Goal: Book appointment/travel/reservation

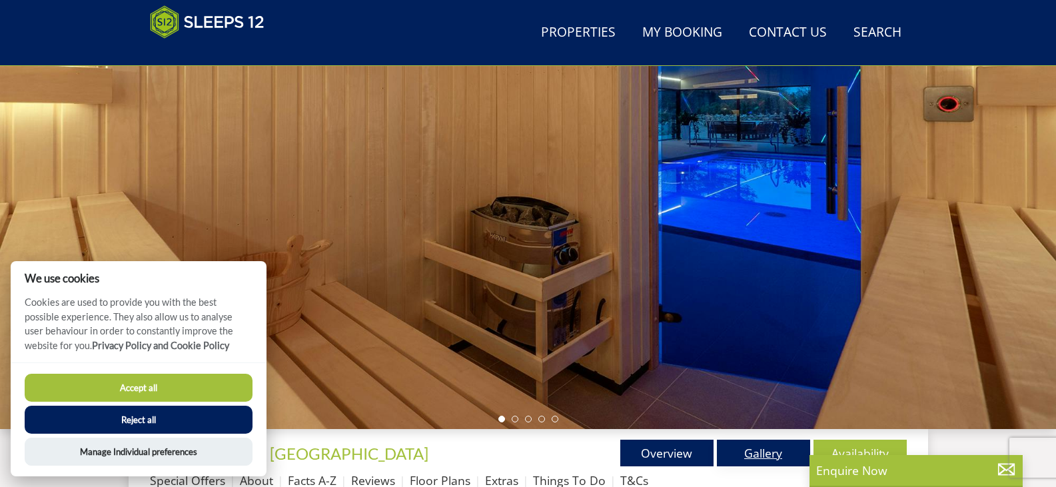
scroll to position [279, 0]
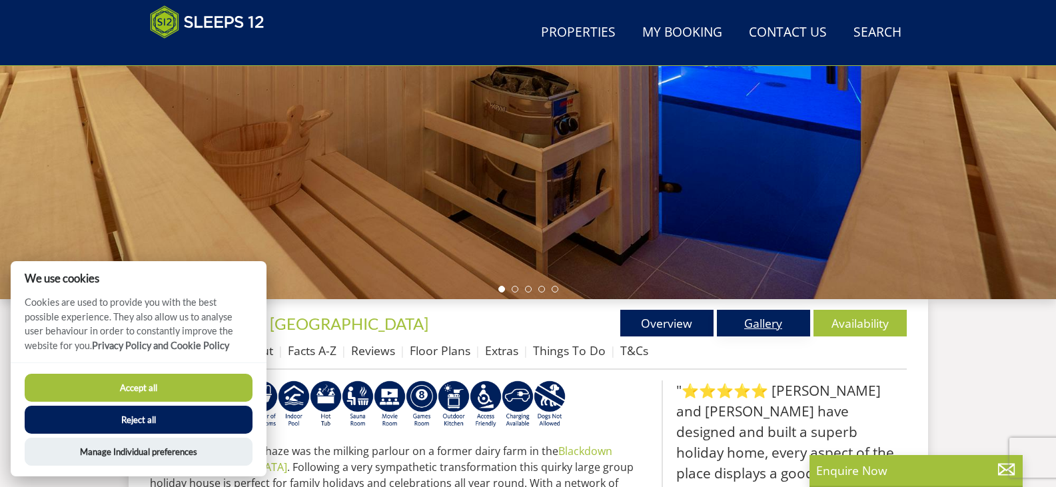
click at [742, 326] on link "Gallery" at bounding box center [763, 323] width 93 height 27
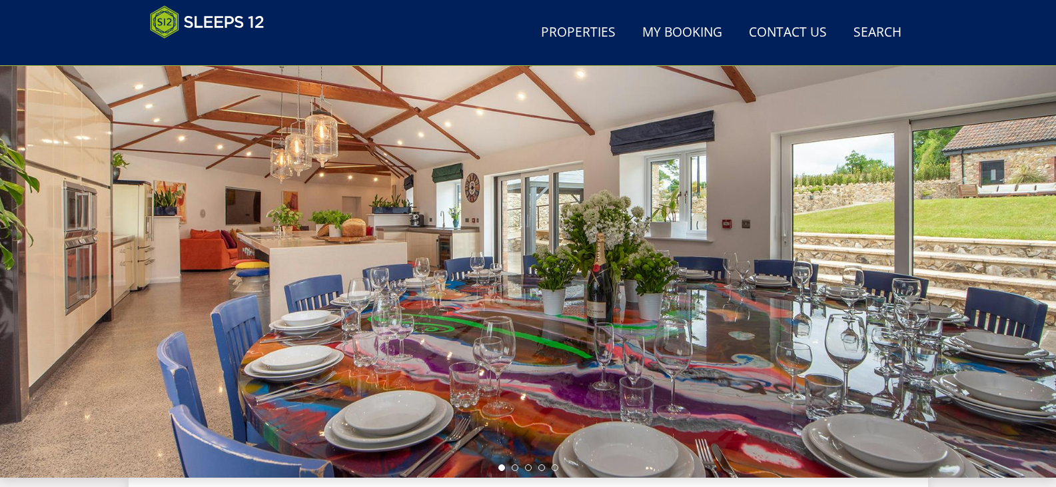
scroll to position [121, 0]
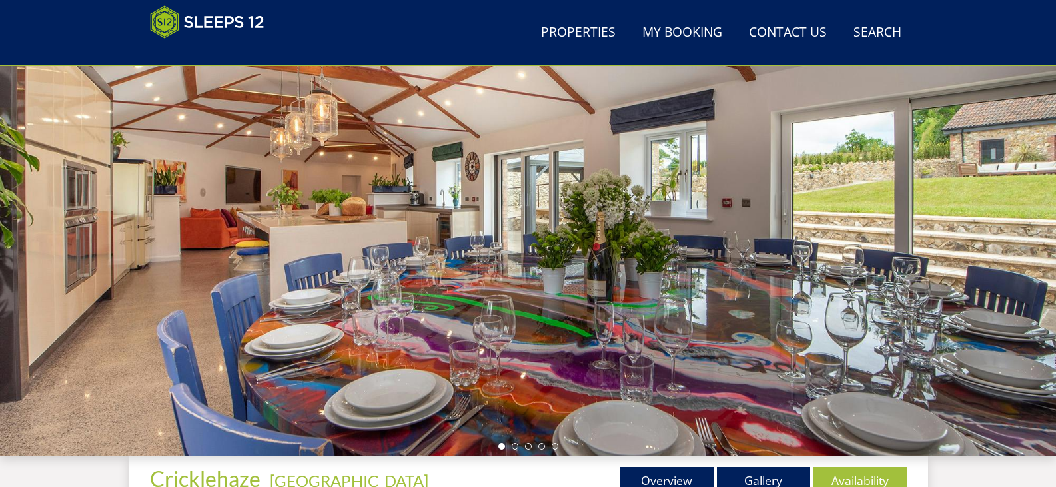
click at [980, 358] on div at bounding box center [528, 223] width 1056 height 467
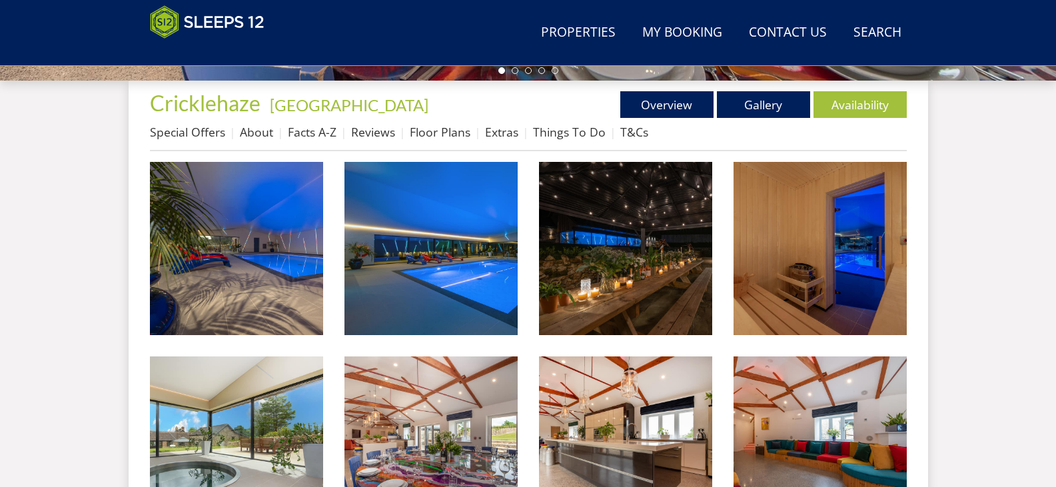
scroll to position [521, 0]
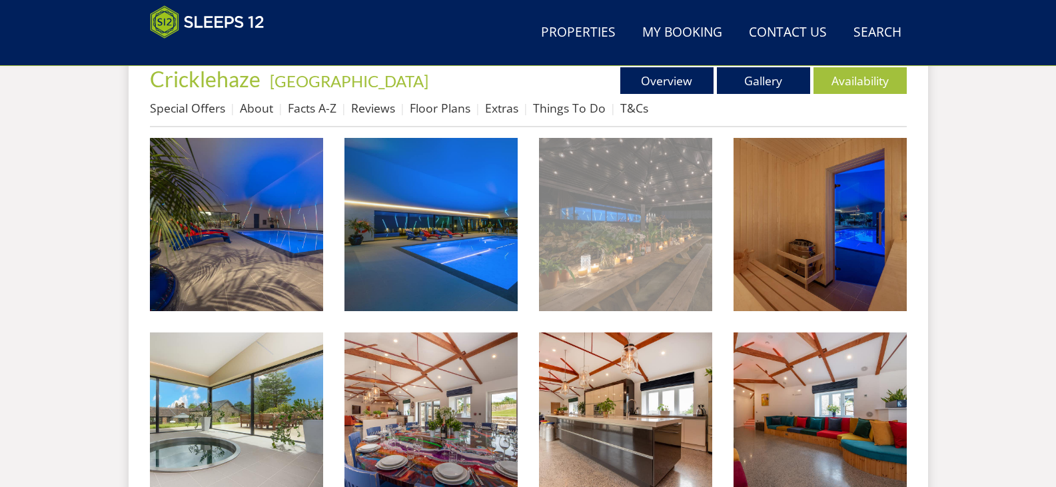
click at [630, 286] on img at bounding box center [625, 224] width 173 height 173
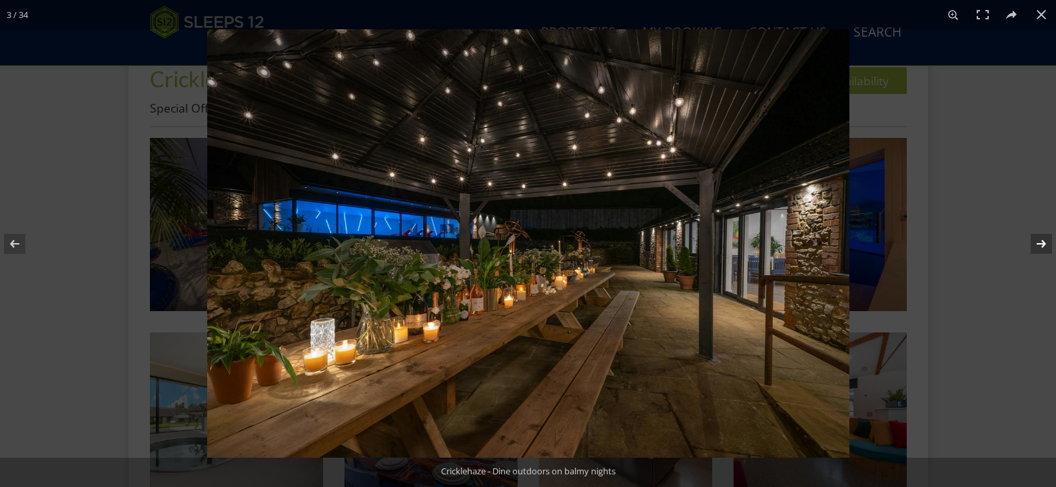
click at [1048, 244] on button at bounding box center [1033, 244] width 47 height 67
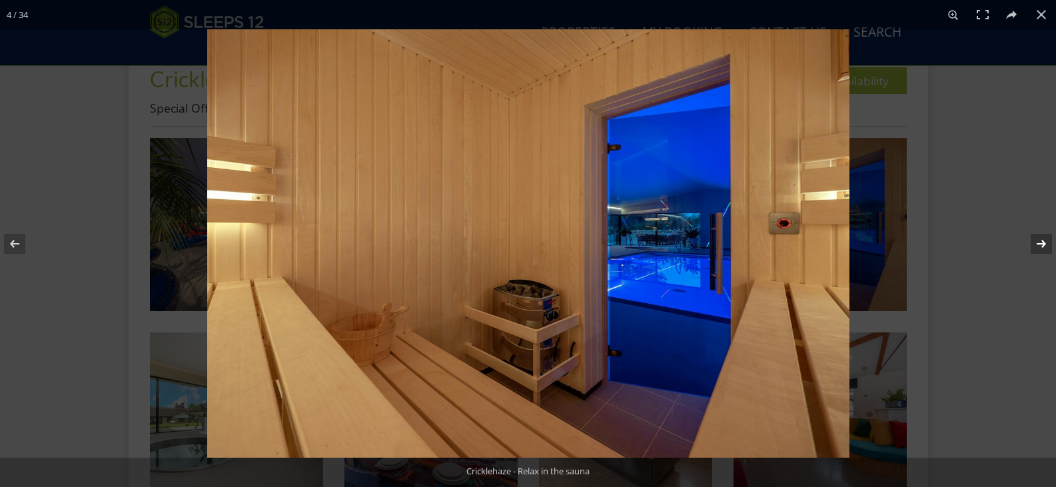
click at [1048, 244] on button at bounding box center [1033, 244] width 47 height 67
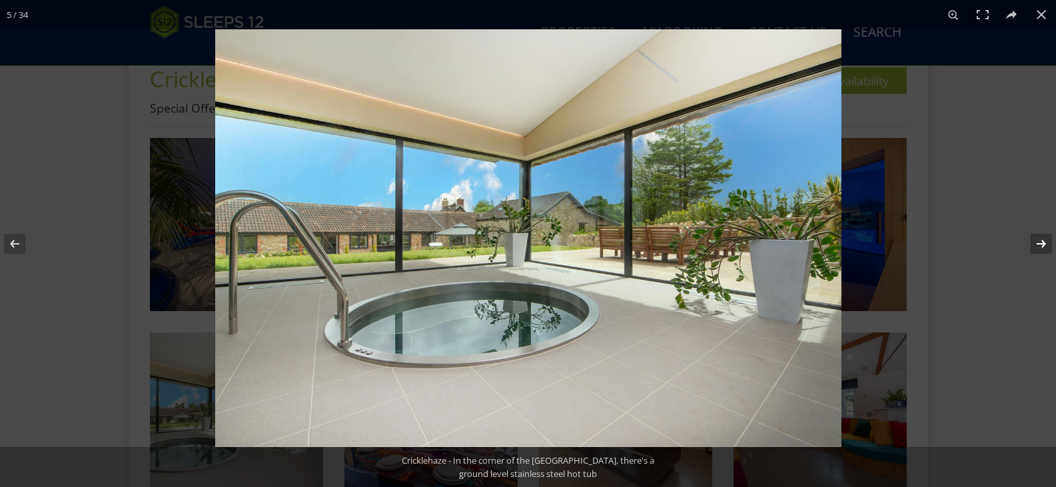
click at [1048, 244] on button at bounding box center [1033, 244] width 47 height 67
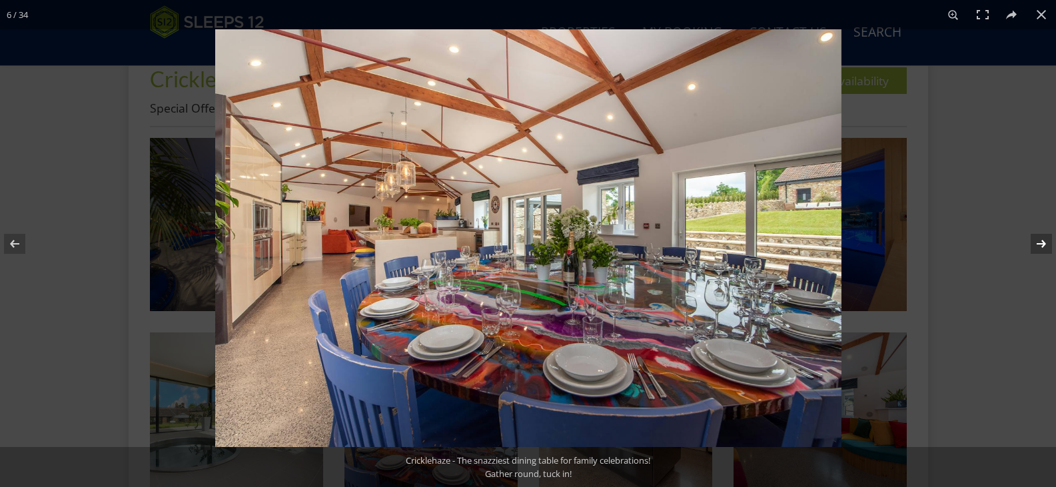
click at [1048, 244] on button at bounding box center [1033, 244] width 47 height 67
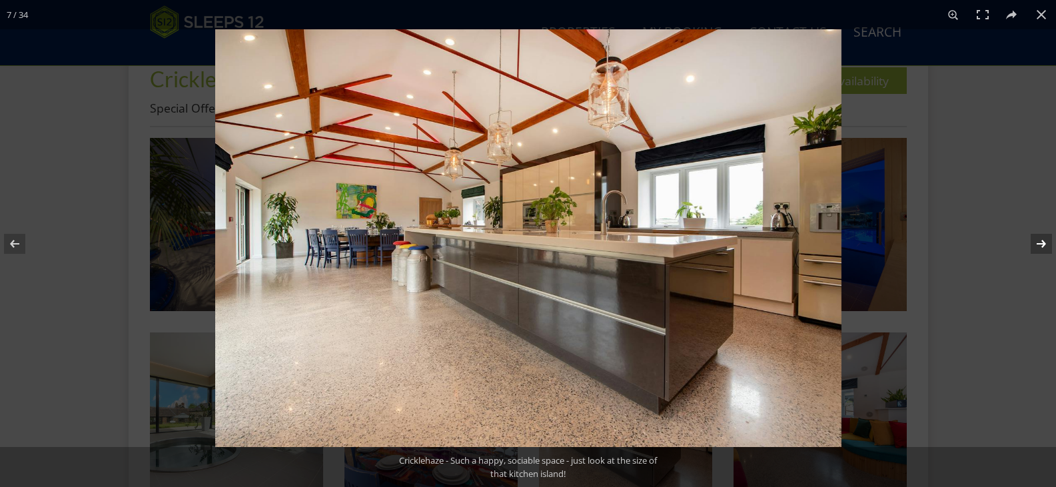
click at [1048, 244] on button at bounding box center [1033, 244] width 47 height 67
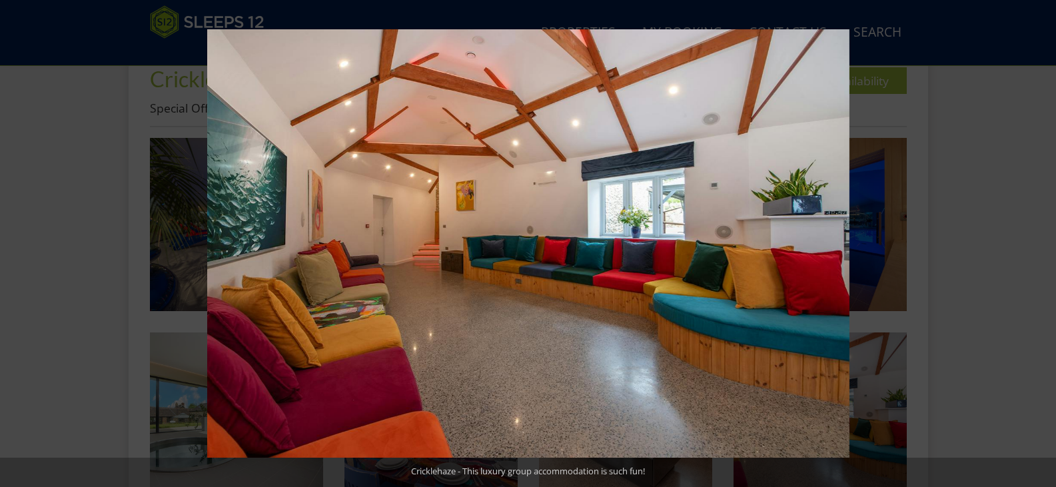
click at [1043, 237] on button at bounding box center [1033, 244] width 47 height 67
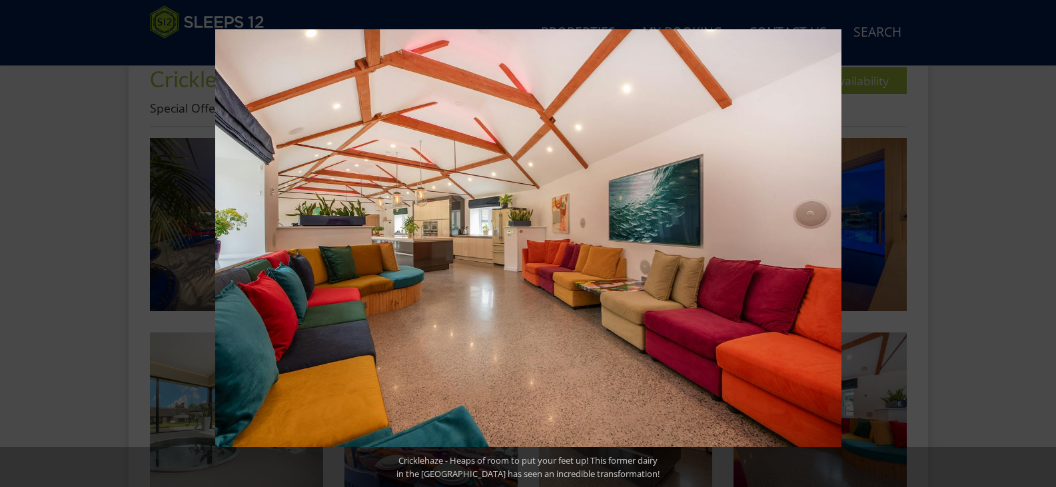
click at [1043, 237] on button at bounding box center [1033, 244] width 47 height 67
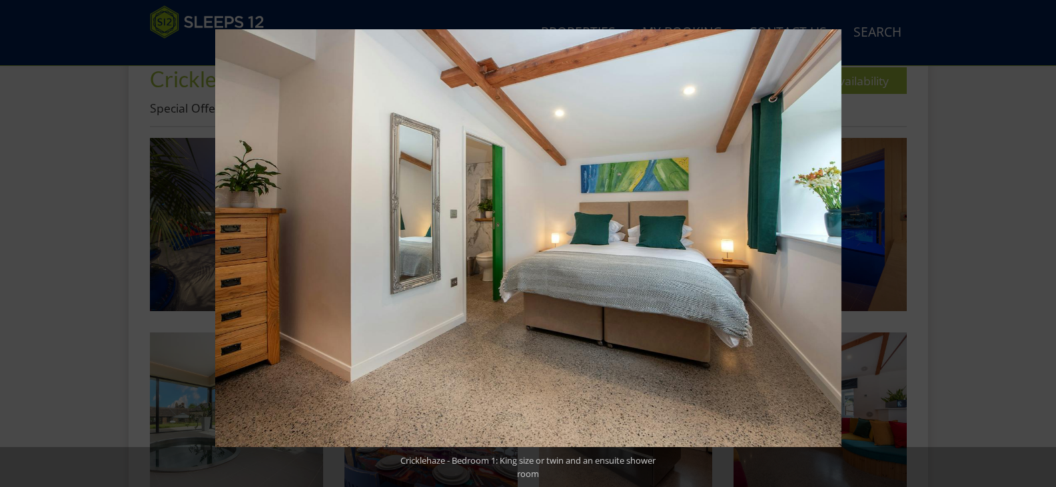
click at [1043, 237] on button at bounding box center [1033, 244] width 47 height 67
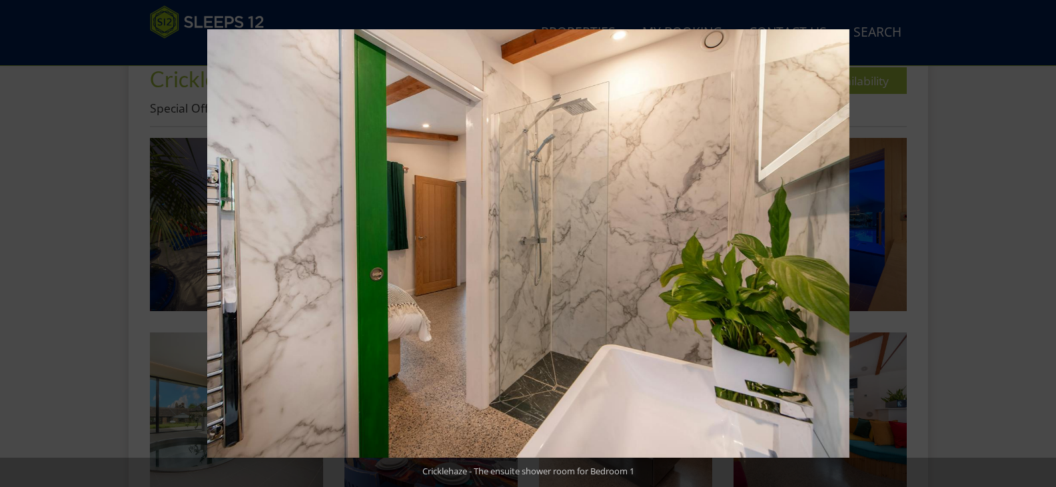
click at [1043, 237] on button at bounding box center [1033, 244] width 47 height 67
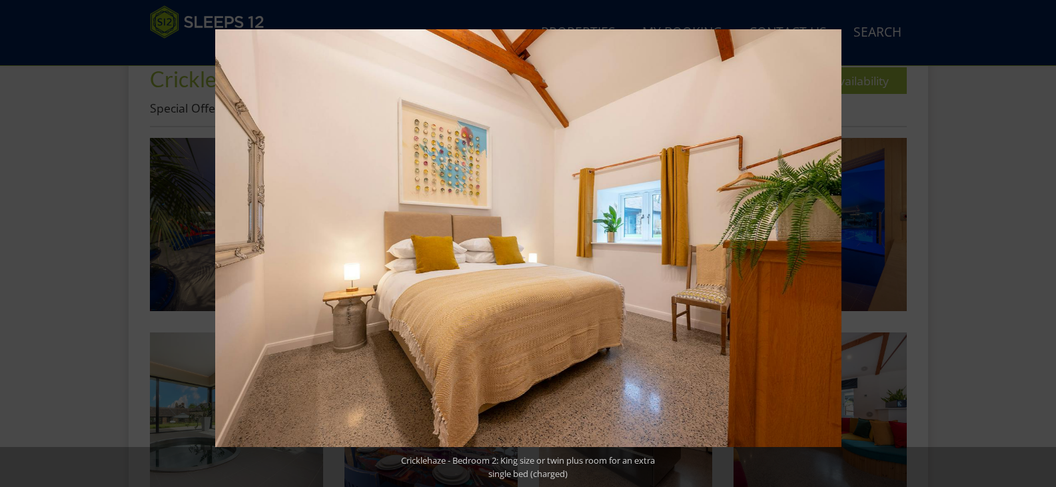
click at [1043, 237] on button at bounding box center [1033, 244] width 47 height 67
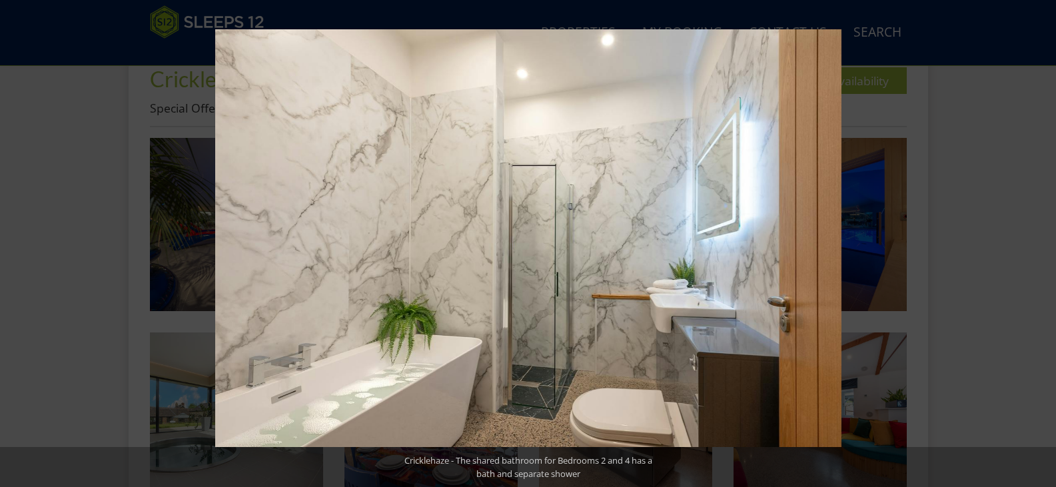
click at [1043, 237] on button at bounding box center [1033, 244] width 47 height 67
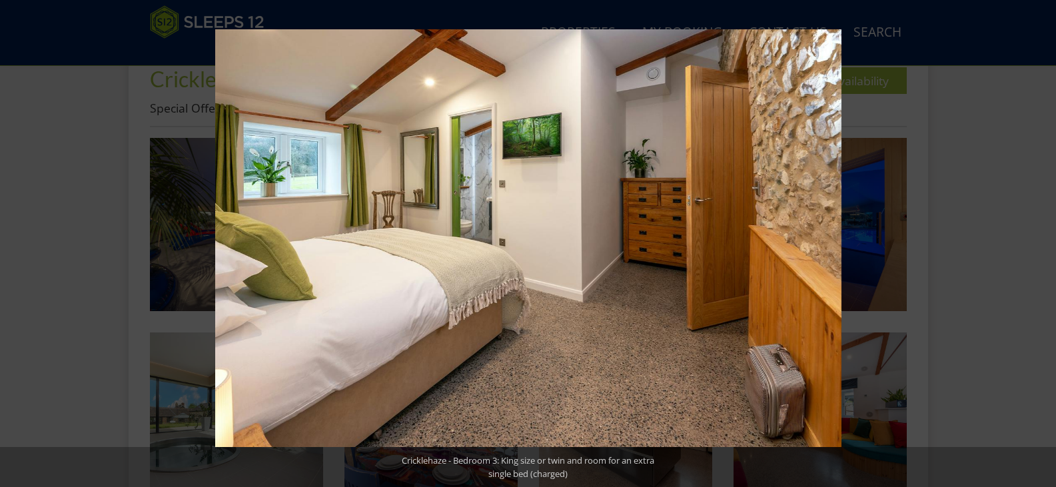
click at [1043, 237] on button at bounding box center [1033, 244] width 47 height 67
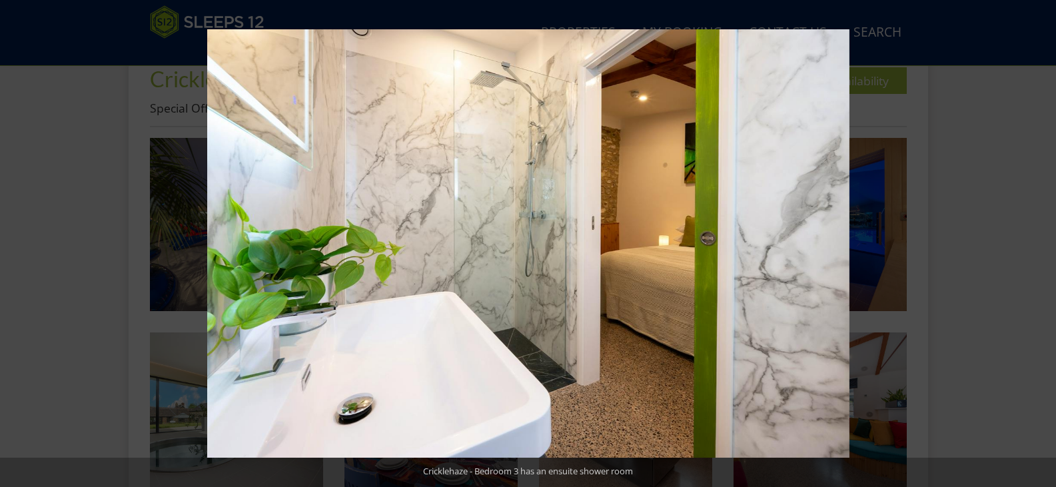
click at [1043, 237] on button at bounding box center [1033, 244] width 47 height 67
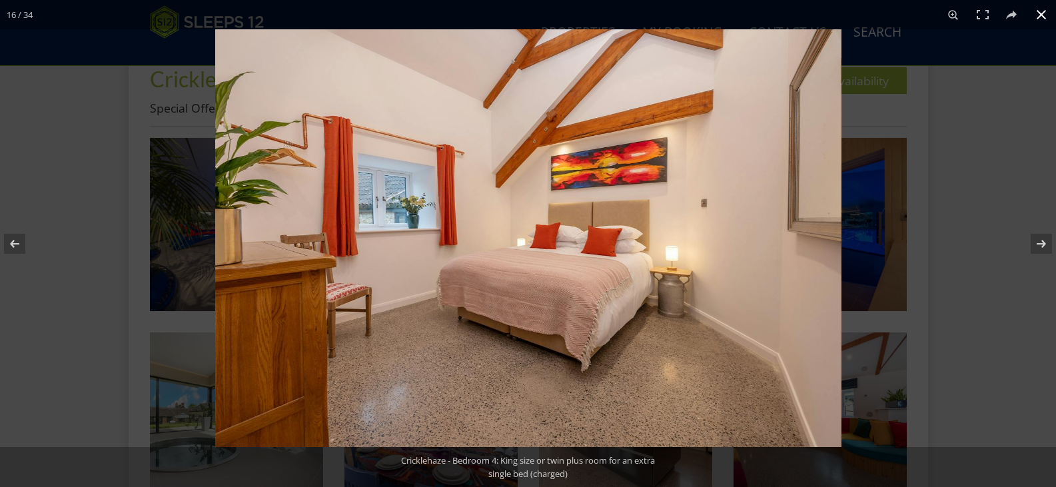
click at [1042, 7] on button at bounding box center [1041, 14] width 29 height 29
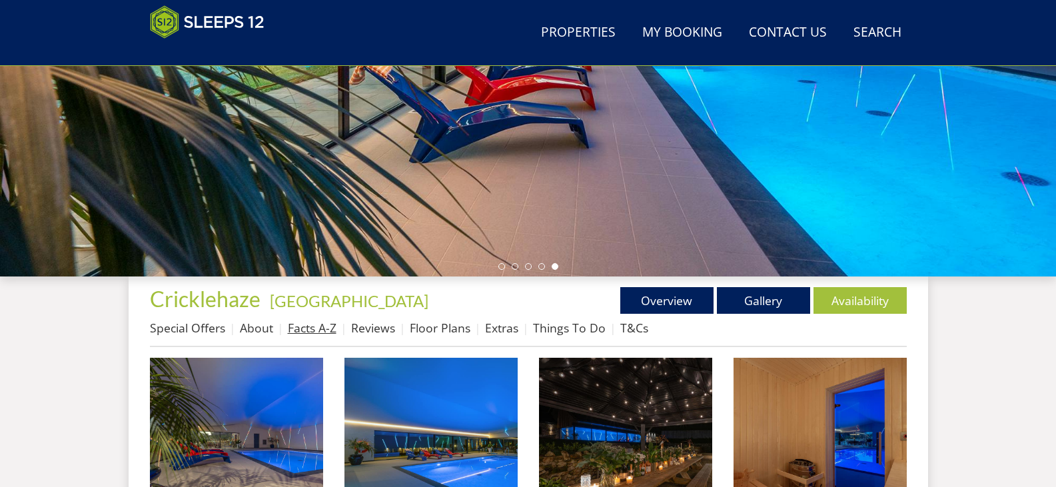
scroll to position [400, 0]
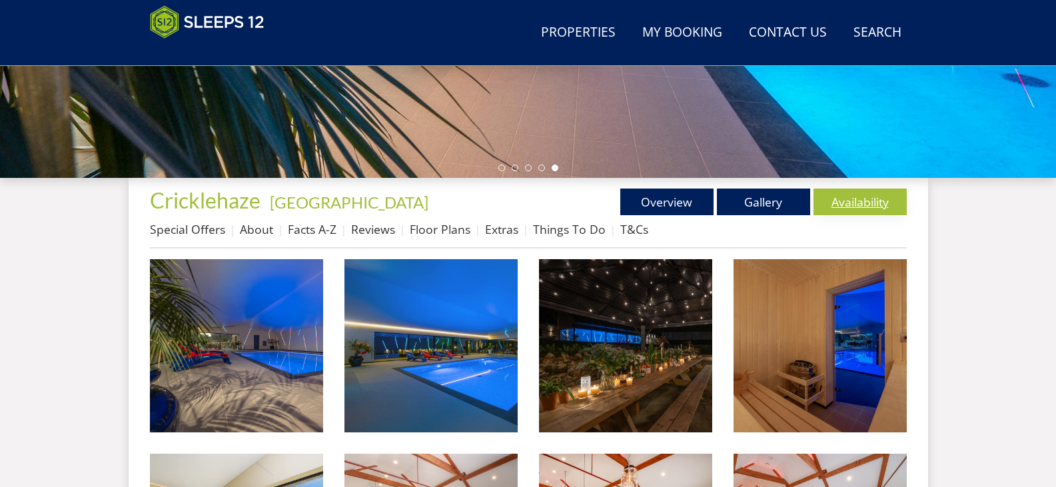
click at [873, 203] on link "Availability" at bounding box center [860, 202] width 93 height 27
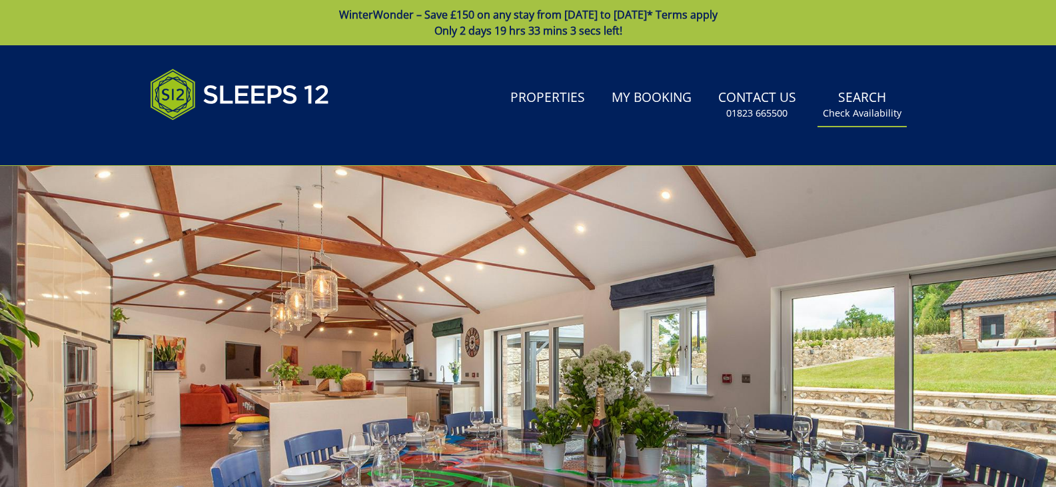
click at [851, 100] on link "Search Check Availability" at bounding box center [862, 104] width 89 height 43
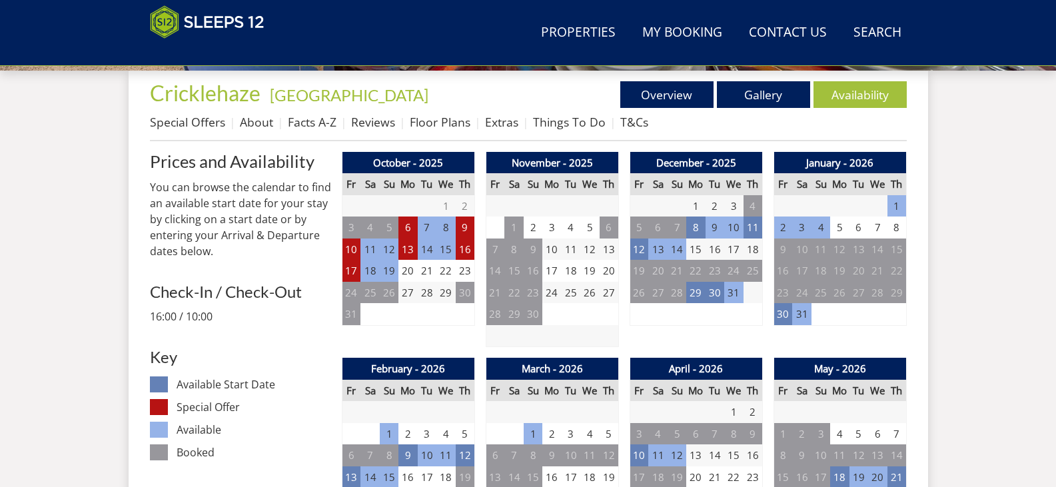
scroll to position [578, 0]
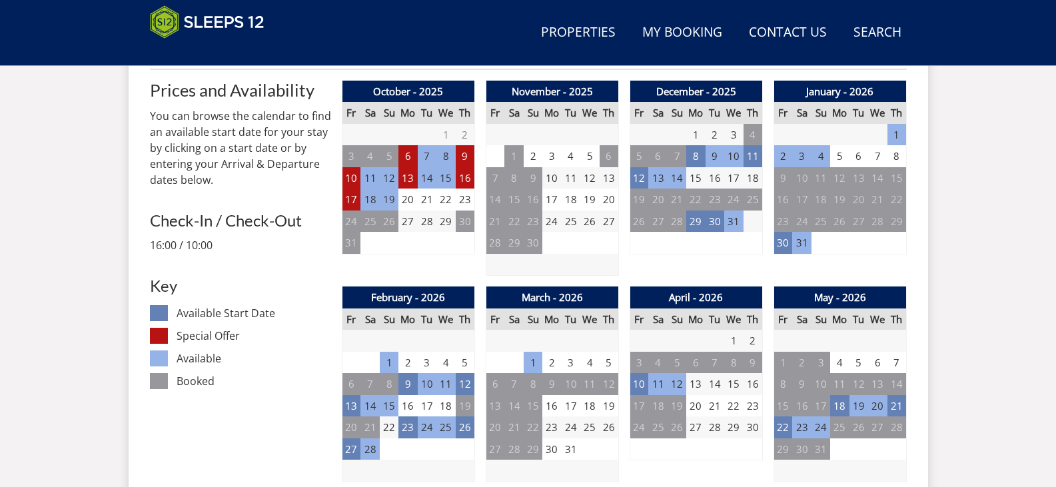
click at [700, 178] on td "15" at bounding box center [695, 178] width 19 height 22
click at [732, 160] on td "10" at bounding box center [733, 156] width 19 height 22
click at [730, 154] on td "10" at bounding box center [733, 156] width 19 height 22
drag, startPoint x: 712, startPoint y: 153, endPoint x: 751, endPoint y: 156, distance: 39.4
click at [751, 156] on tr "5 6 7 8 9 10 11" at bounding box center [696, 156] width 133 height 22
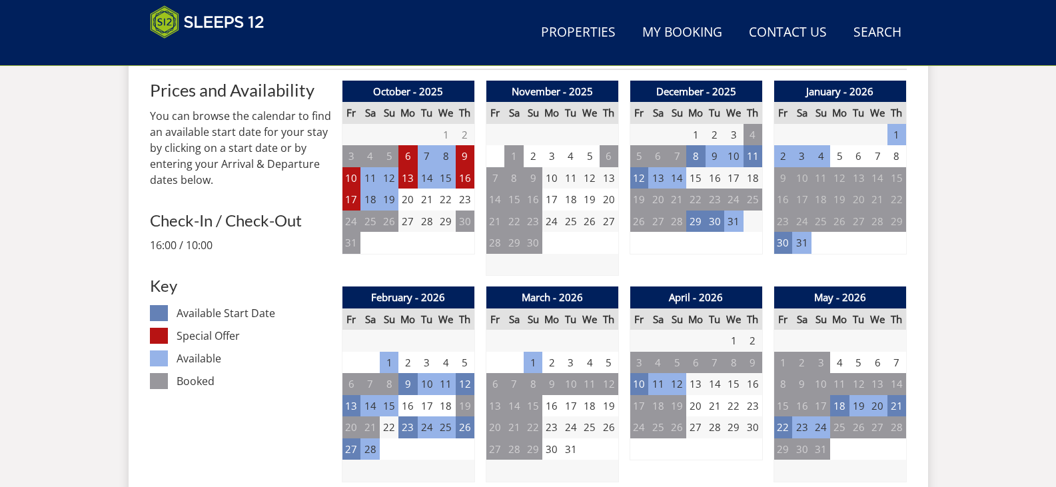
click at [739, 158] on td "10" at bounding box center [733, 156] width 19 height 22
click at [640, 175] on td "12" at bounding box center [639, 178] width 19 height 22
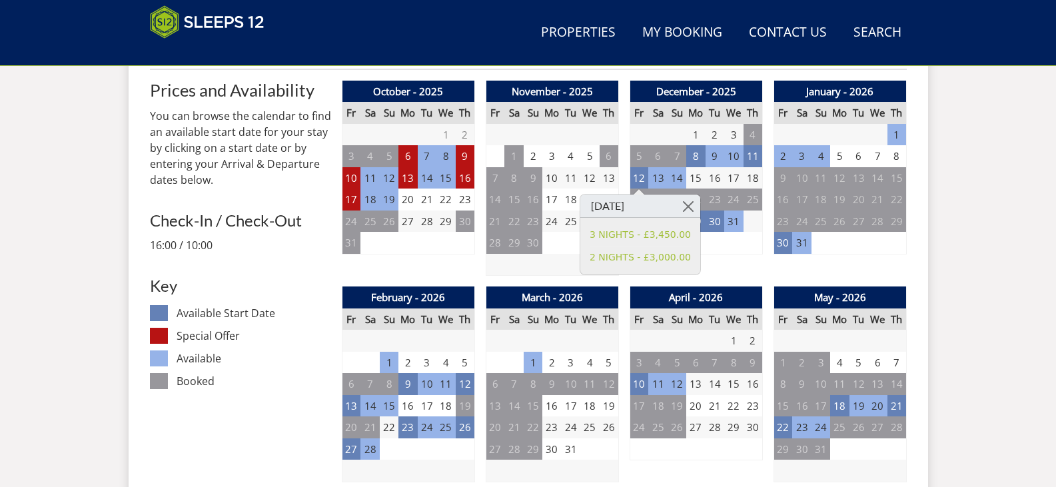
click at [655, 177] on td "13" at bounding box center [657, 178] width 19 height 22
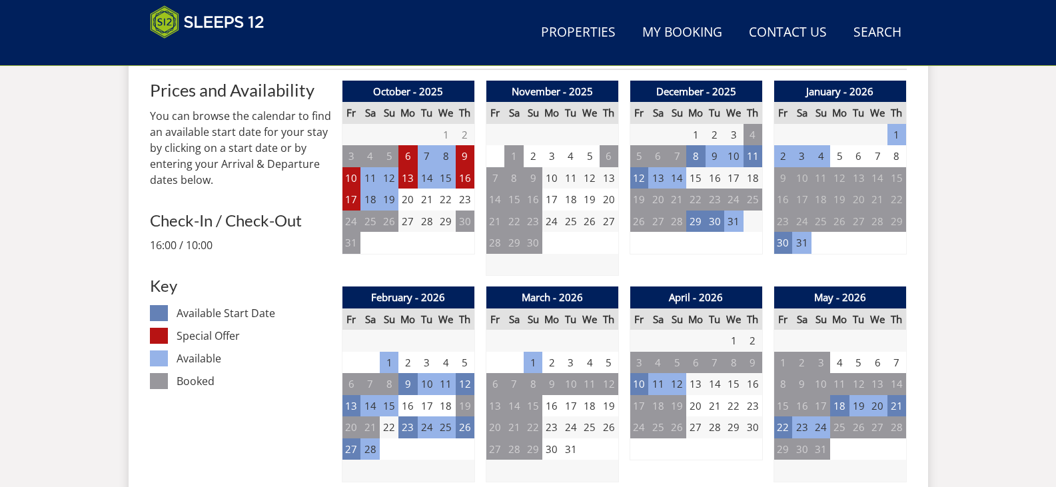
click at [677, 179] on td "14" at bounding box center [677, 178] width 19 height 22
click at [686, 179] on td "15" at bounding box center [695, 178] width 19 height 22
click at [636, 180] on td "12" at bounding box center [639, 178] width 19 height 22
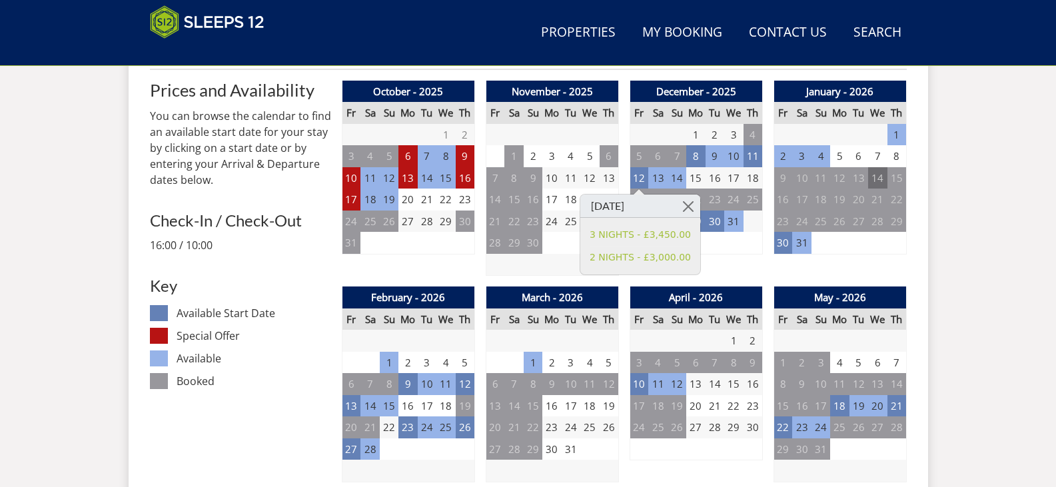
click at [878, 180] on td "14" at bounding box center [877, 178] width 19 height 22
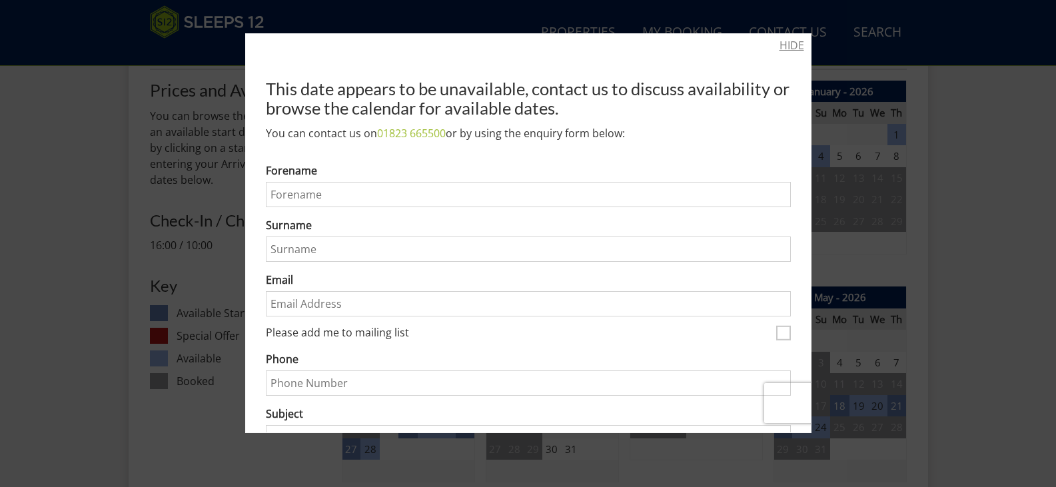
click at [780, 45] on link "HIDE" at bounding box center [792, 45] width 25 height 16
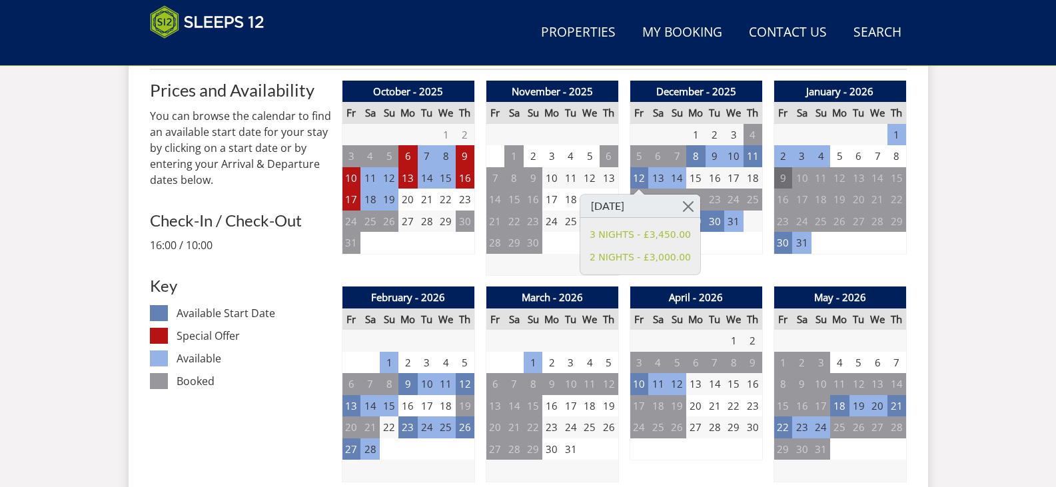
click at [782, 183] on td "9" at bounding box center [783, 178] width 19 height 22
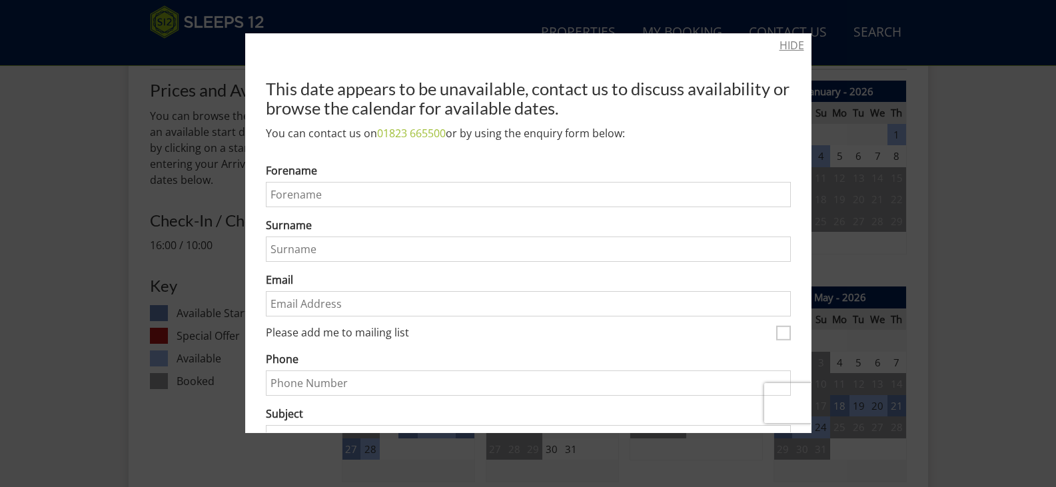
click at [780, 45] on link "HIDE" at bounding box center [792, 45] width 25 height 16
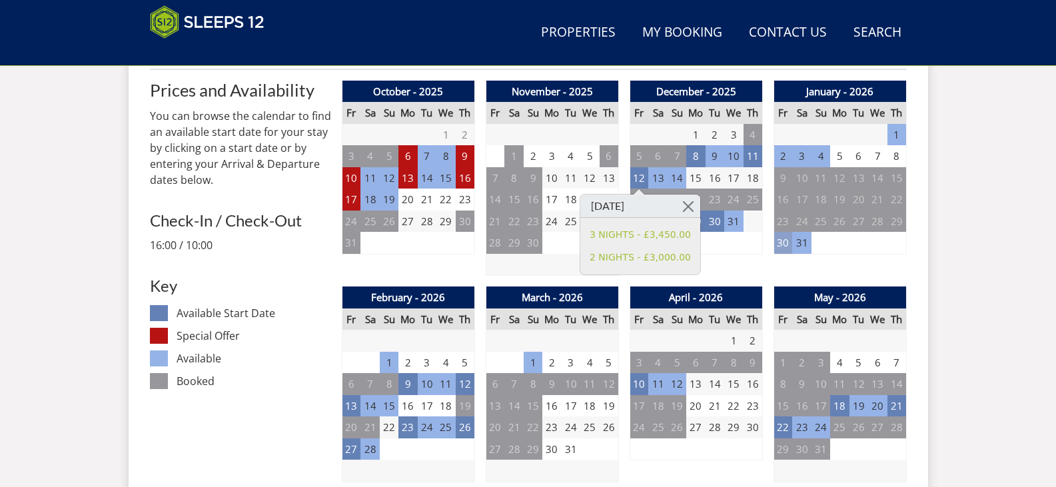
click at [782, 239] on td "30" at bounding box center [783, 243] width 19 height 22
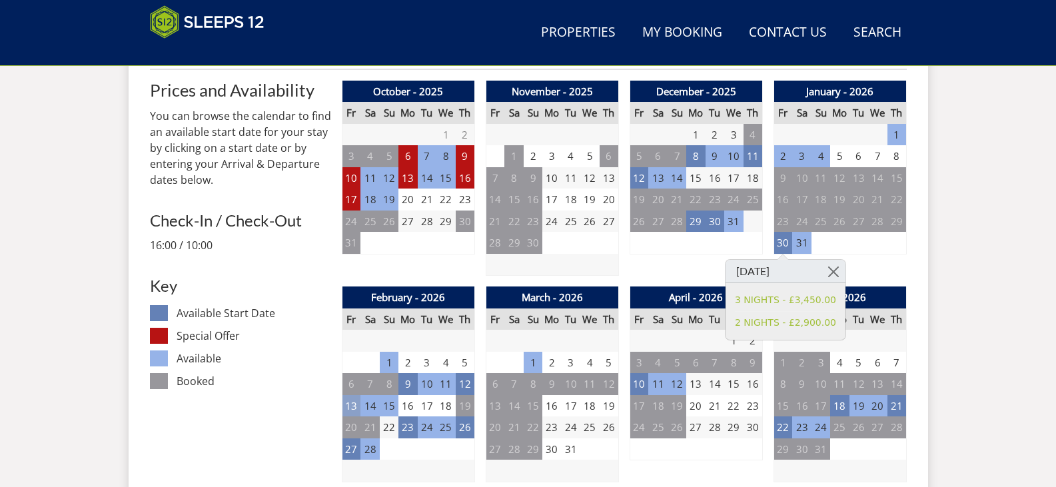
click at [345, 403] on td "13" at bounding box center [351, 406] width 19 height 22
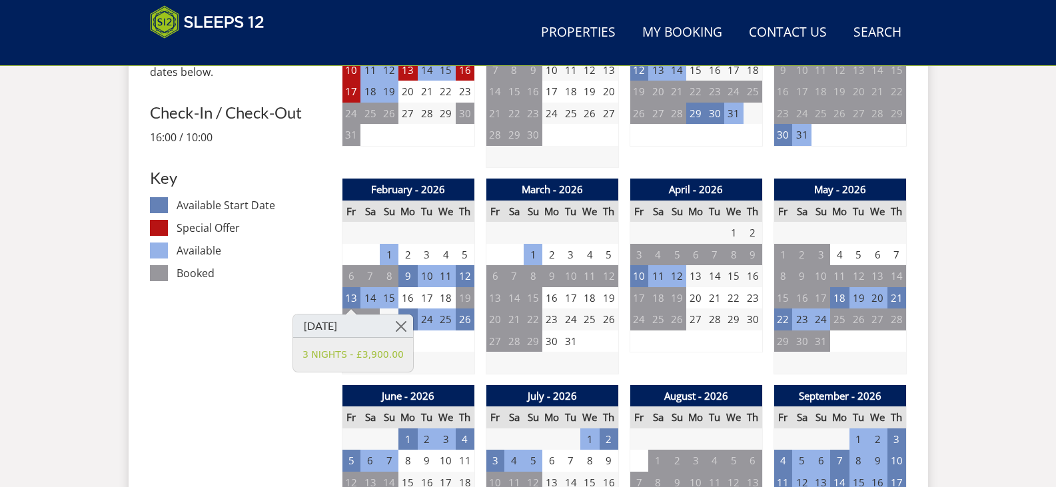
scroll to position [712, 0]
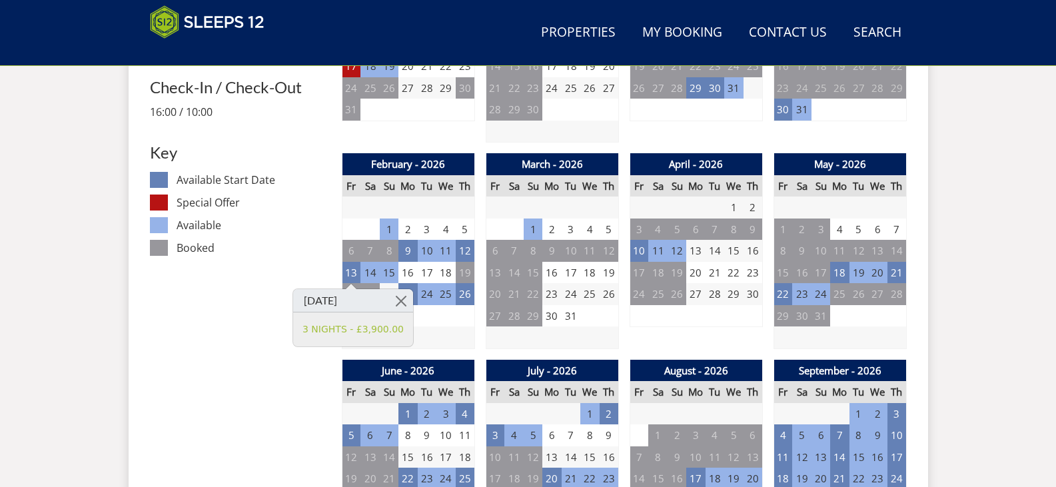
click at [350, 310] on td "27" at bounding box center [351, 316] width 19 height 22
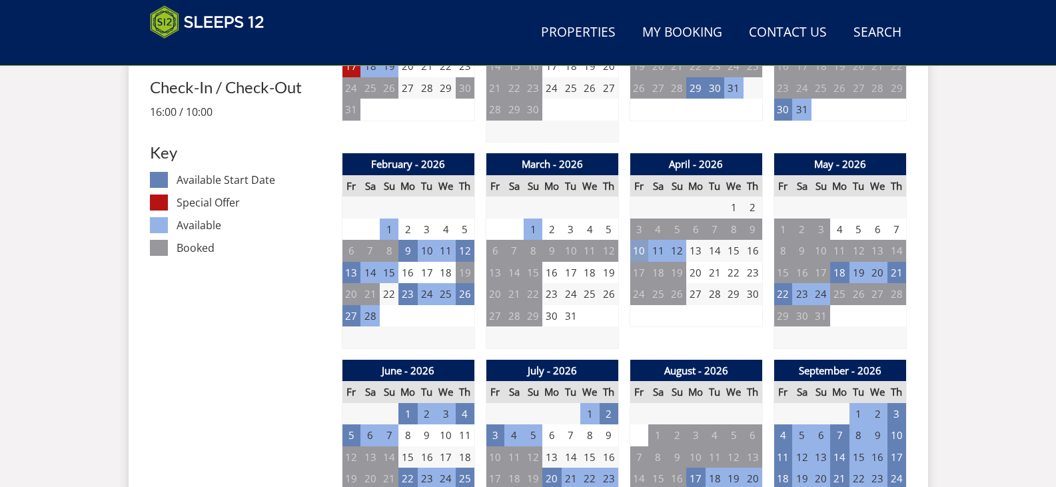
click at [641, 252] on td "10" at bounding box center [639, 251] width 19 height 22
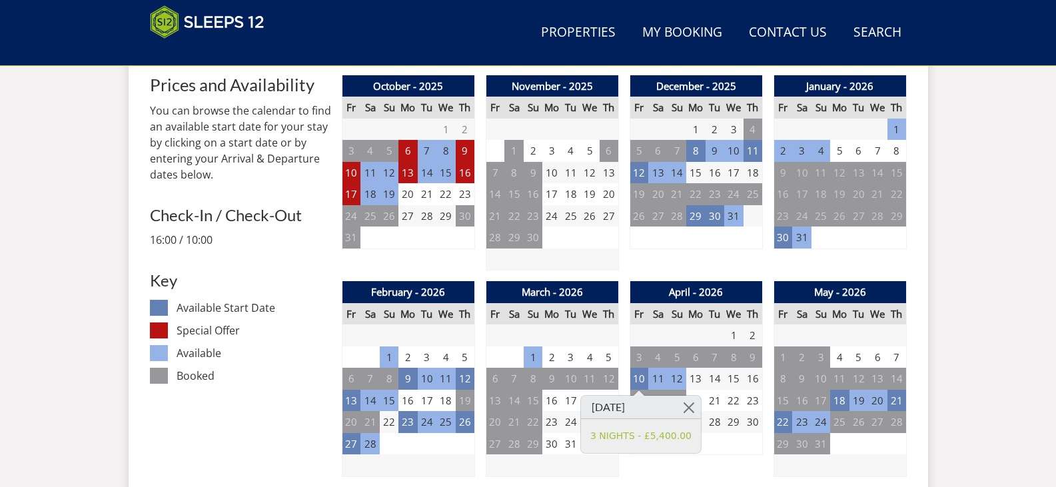
scroll to position [578, 0]
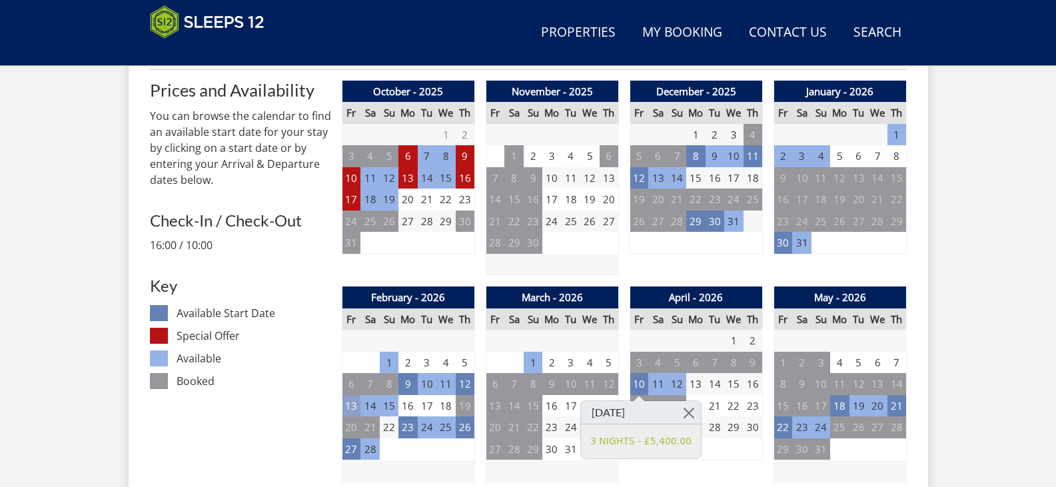
click at [353, 403] on td "13" at bounding box center [351, 406] width 19 height 22
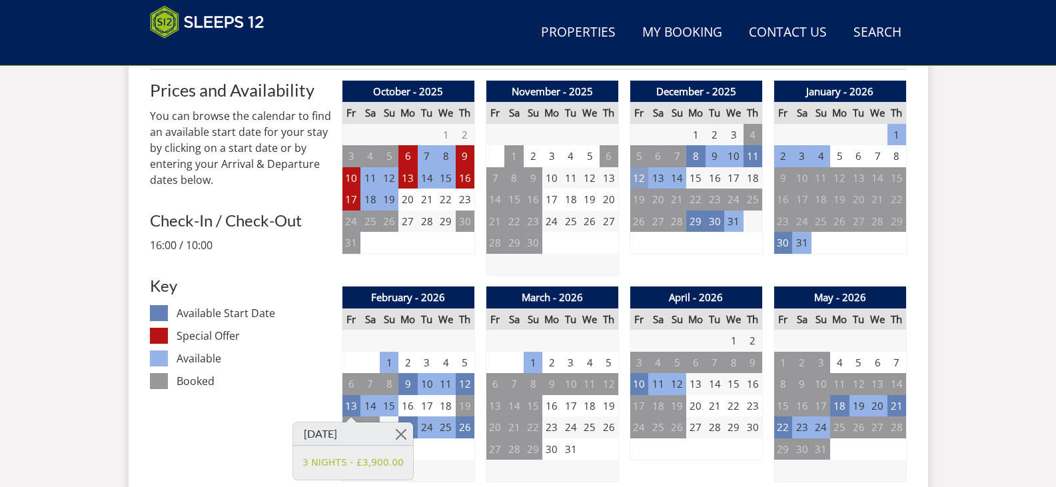
click at [642, 184] on td "12" at bounding box center [639, 178] width 19 height 22
